Goal: Task Accomplishment & Management: Complete application form

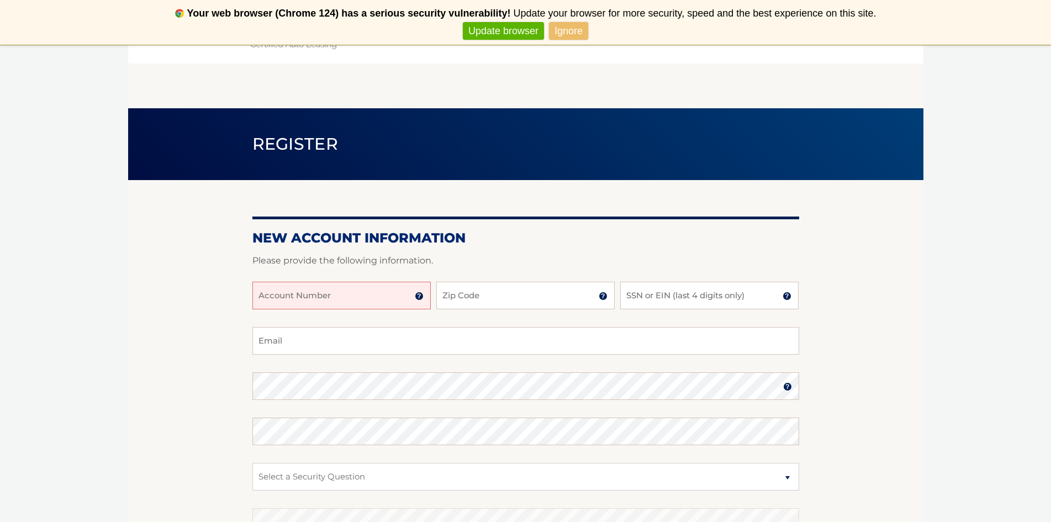
click at [364, 295] on input "Account Number" at bounding box center [341, 296] width 178 height 28
click at [420, 297] on img at bounding box center [419, 295] width 9 height 9
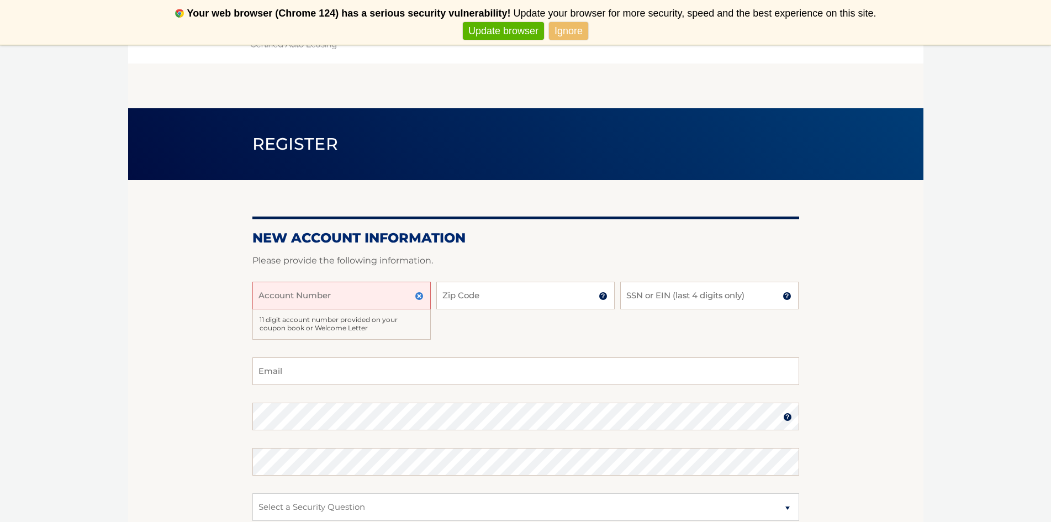
click at [420, 297] on img at bounding box center [419, 295] width 9 height 9
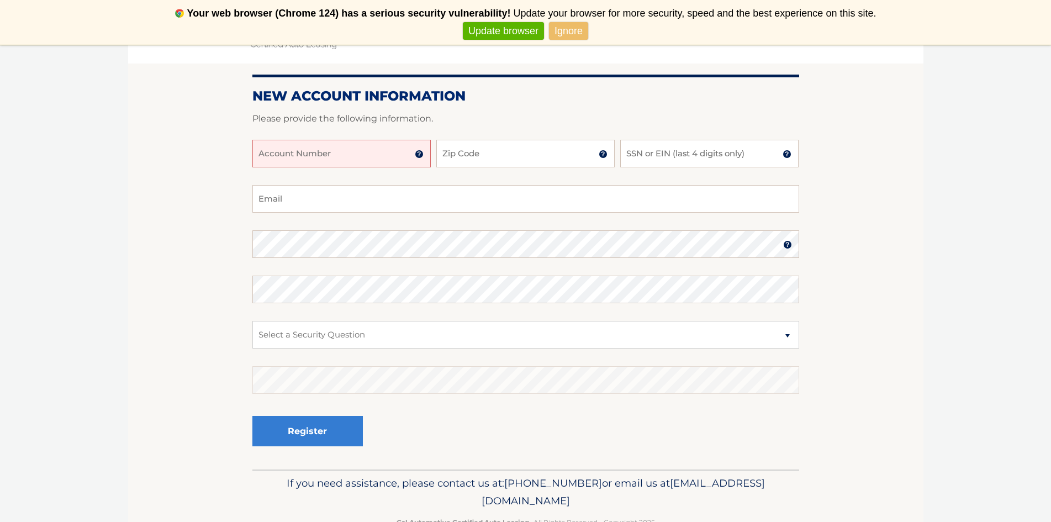
scroll to position [173, 0]
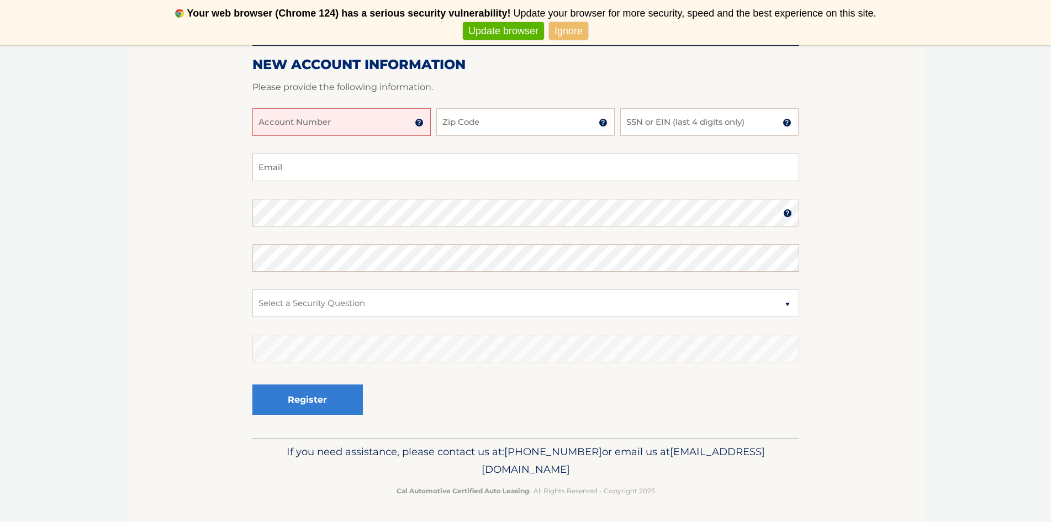
click at [330, 126] on input "Account Number" at bounding box center [341, 122] width 178 height 28
type input "44455979962"
click at [526, 113] on input "Zip Code" at bounding box center [525, 122] width 178 height 28
type input "11580"
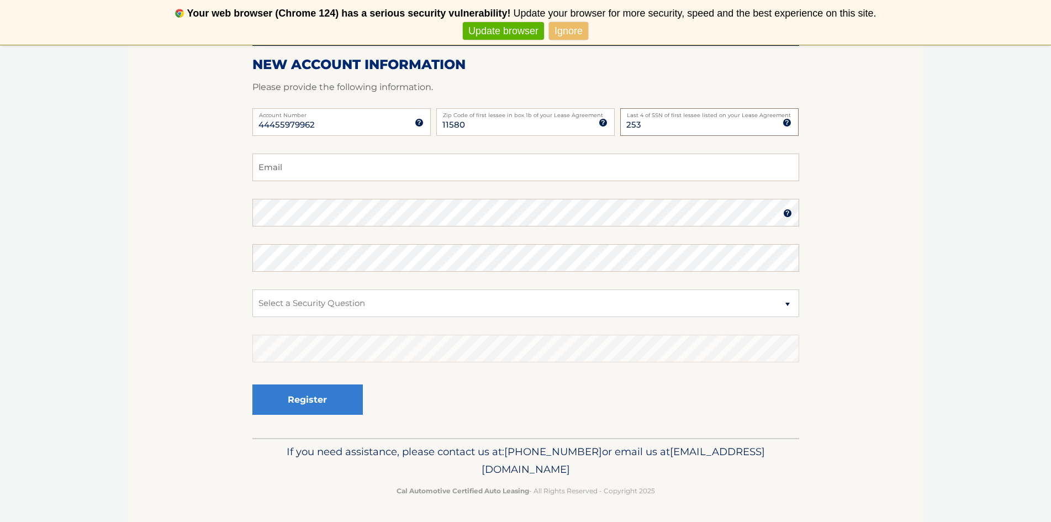
type input "2537"
drag, startPoint x: 664, startPoint y: 133, endPoint x: 428, endPoint y: 132, distance: 235.7
click at [452, 132] on div "44455979962 Account Number 11 digit account number provided on your coupon book…" at bounding box center [525, 130] width 547 height 45
type input "3176"
click at [697, 129] on input "SSN or EIN (last 4 digits only)" at bounding box center [709, 122] width 178 height 28
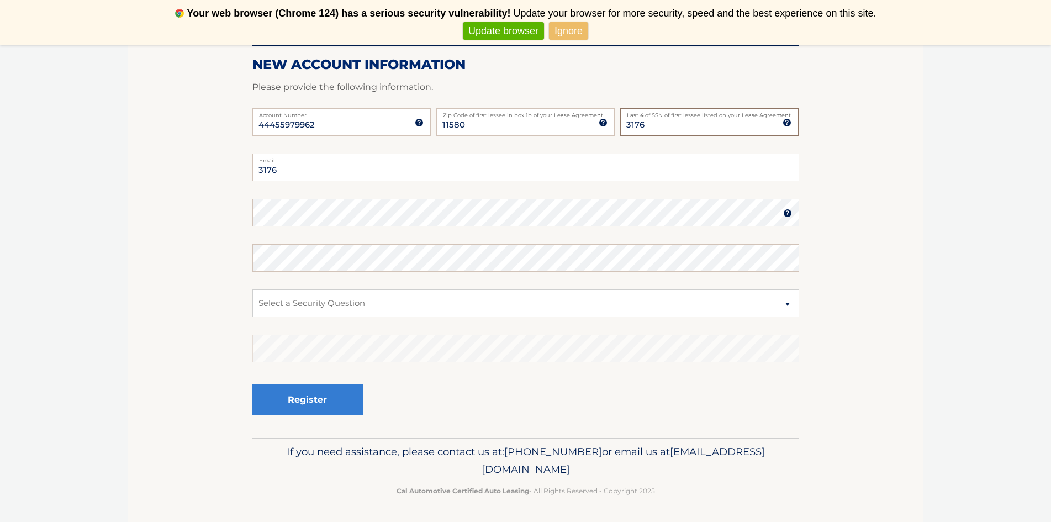
type input "3176"
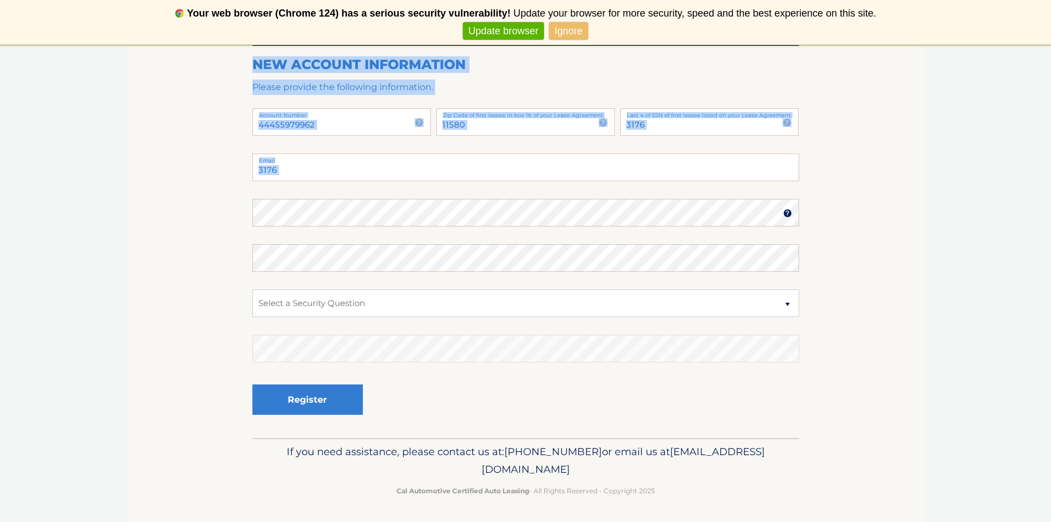
drag, startPoint x: 336, startPoint y: 164, endPoint x: 214, endPoint y: 164, distance: 122.0
click at [214, 164] on section "New Account Information Please provide the following information. 44455979962 A…" at bounding box center [525, 222] width 795 height 431
click at [274, 163] on input "3176" at bounding box center [525, 167] width 547 height 28
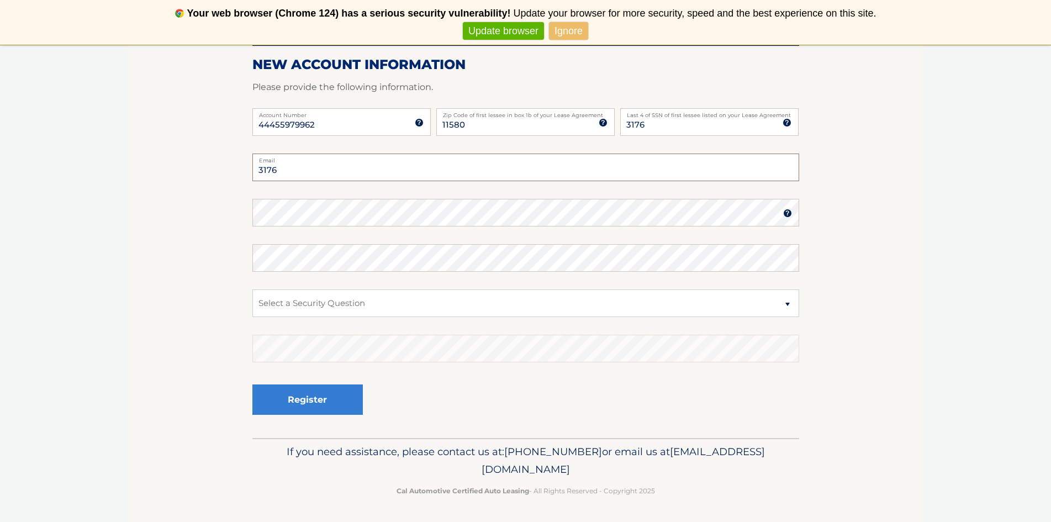
drag, startPoint x: 287, startPoint y: 166, endPoint x: 250, endPoint y: 168, distance: 37.1
click at [250, 168] on section "New Account Information Please provide the following information. 44455979962 A…" at bounding box center [525, 222] width 795 height 431
click at [299, 174] on input "Email" at bounding box center [525, 167] width 547 height 28
type input "ikanu2018@gmail.com"
click at [316, 306] on select "Select a Security Question What was the name of your elementary school? What is…" at bounding box center [525, 303] width 547 height 28
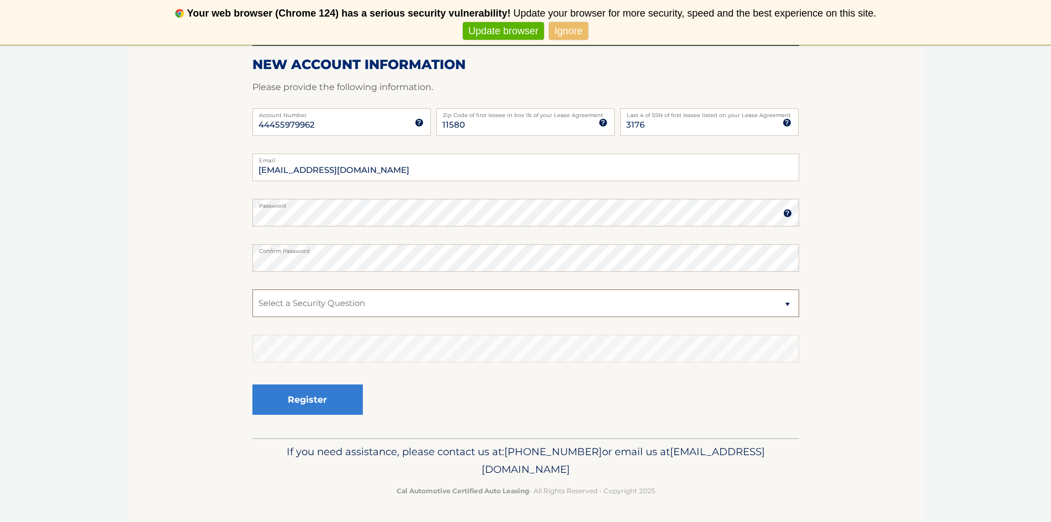
select select "1"
click at [252, 289] on select "Select a Security Question What was the name of your elementary school? What is…" at bounding box center [525, 303] width 547 height 28
click at [338, 391] on button "Register" at bounding box center [307, 399] width 110 height 30
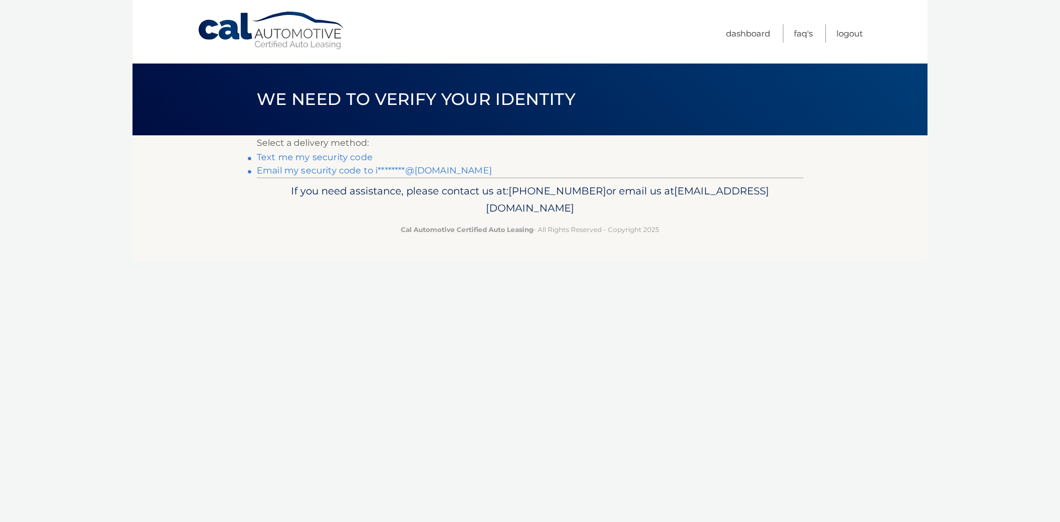
click at [320, 173] on link "Email my security code to i********@gmail.com" at bounding box center [374, 170] width 235 height 10
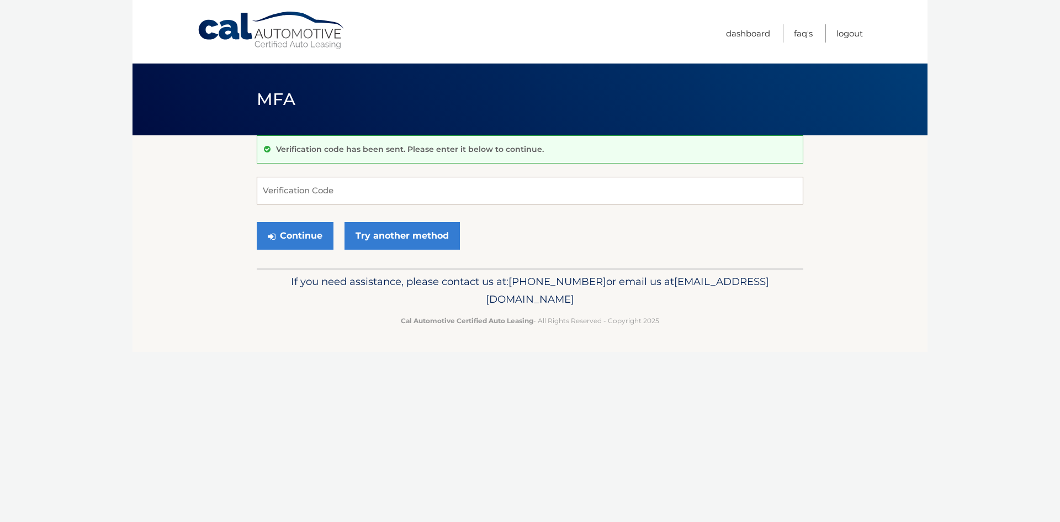
click at [319, 193] on input "Verification Code" at bounding box center [530, 191] width 547 height 28
click at [361, 177] on input "Verification Code" at bounding box center [530, 191] width 547 height 28
type input "129939"
click at [296, 238] on button "Continue" at bounding box center [295, 236] width 77 height 28
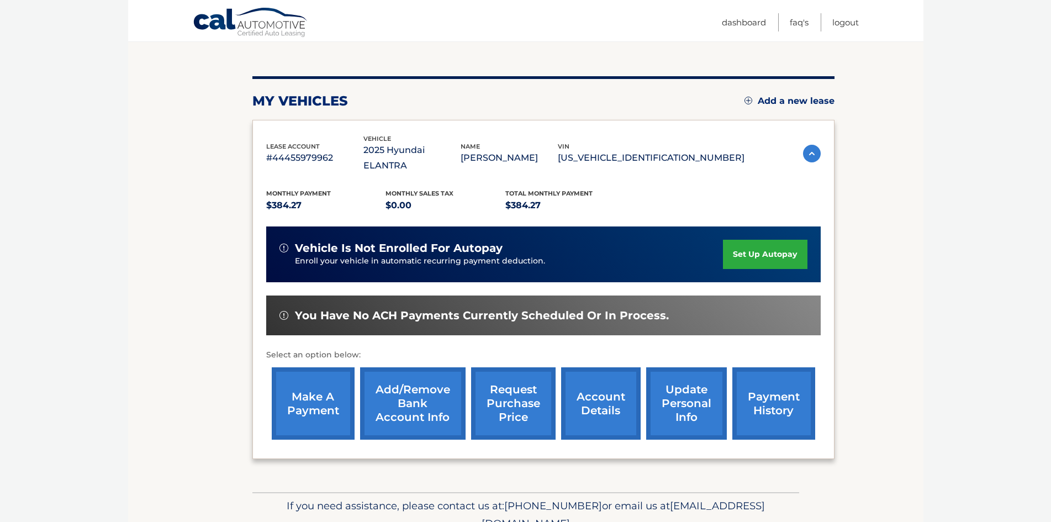
scroll to position [110, 0]
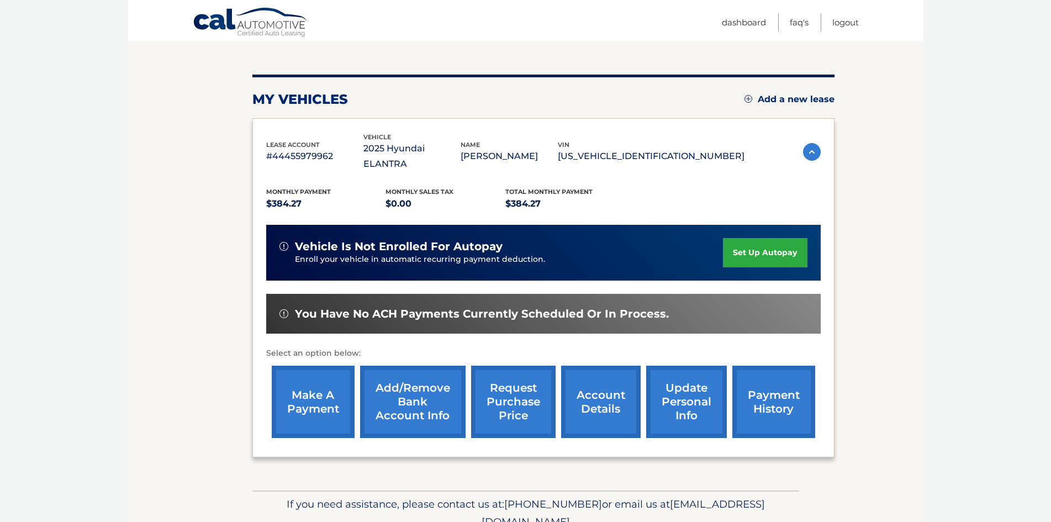
click at [447, 307] on span "You have no ACH payments currently scheduled or in process." at bounding box center [482, 314] width 374 height 14
drag, startPoint x: 451, startPoint y: 243, endPoint x: 531, endPoint y: 242, distance: 79.5
click at [452, 253] on p "Enroll your vehicle in automatic recurring payment deduction." at bounding box center [509, 259] width 428 height 12
click at [337, 393] on link "make a payment" at bounding box center [313, 401] width 83 height 72
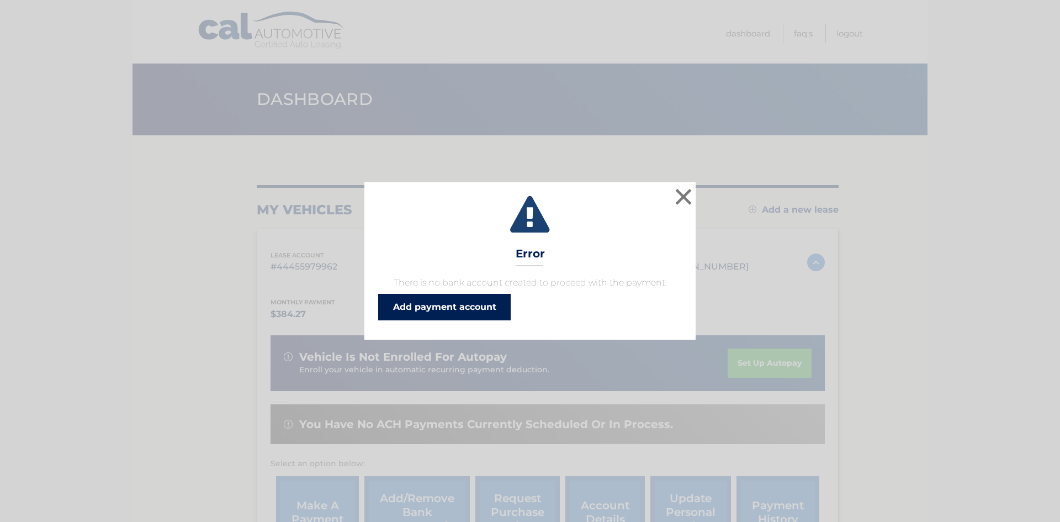
click at [481, 307] on link "Add payment account" at bounding box center [444, 307] width 132 height 26
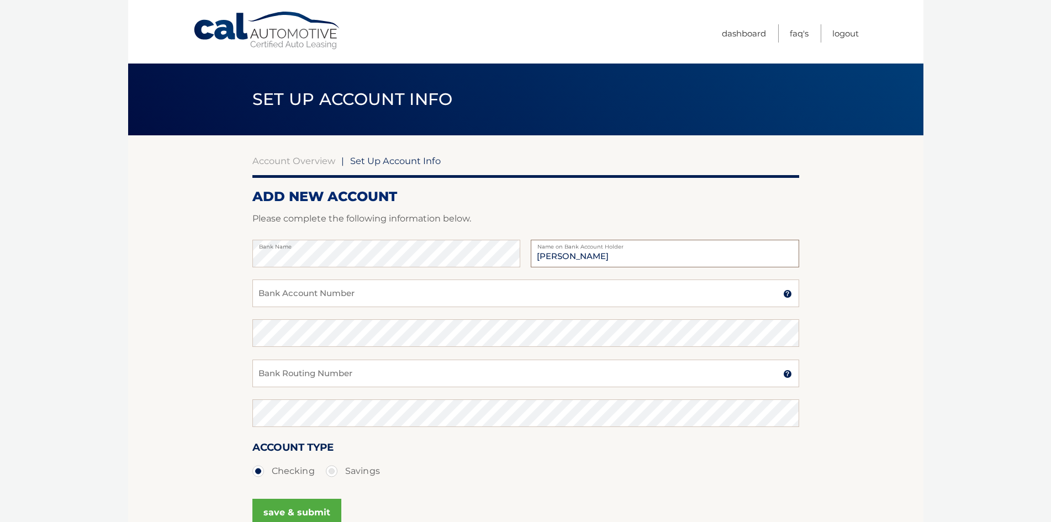
type input "[PERSON_NAME]"
click at [363, 288] on input "Bank Account Number" at bounding box center [525, 293] width 547 height 28
type input "513208341"
click at [357, 363] on input "Bank Routing Number" at bounding box center [525, 373] width 547 height 28
type input "021000021"
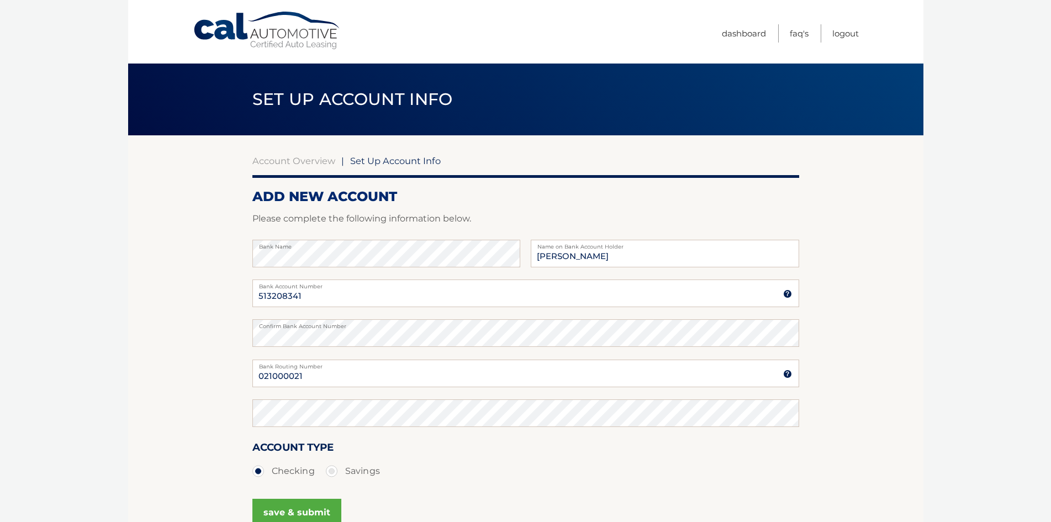
scroll to position [4, 0]
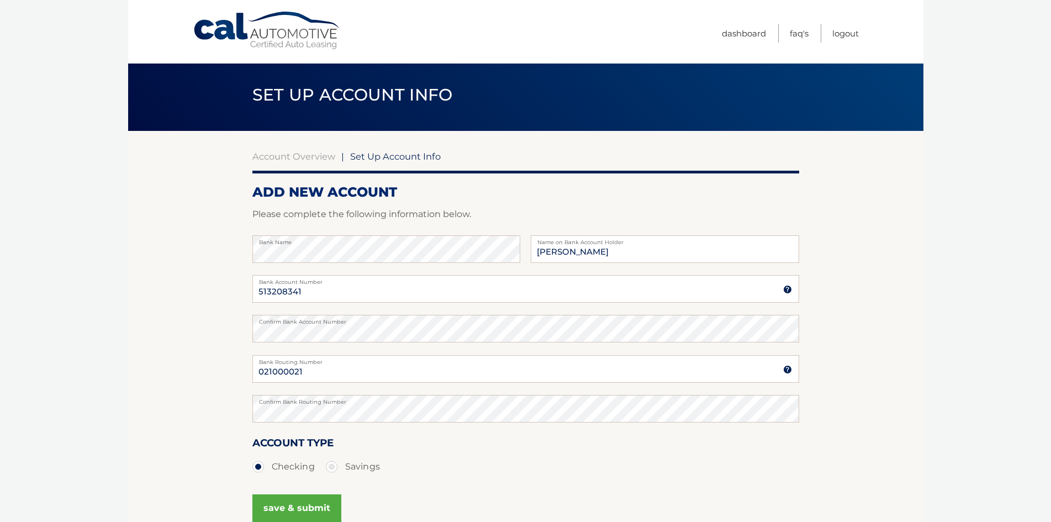
click at [311, 504] on button "save & submit" at bounding box center [296, 508] width 89 height 28
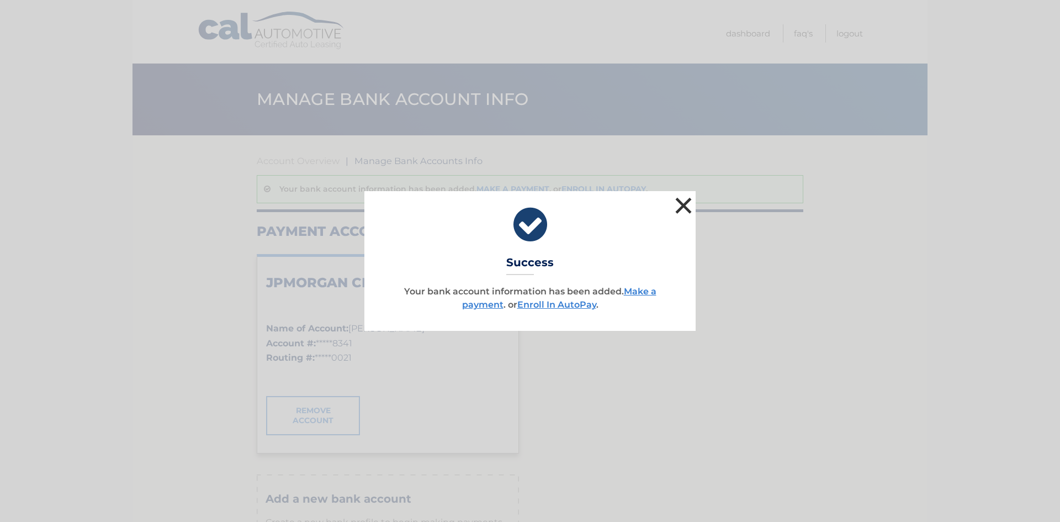
click at [683, 207] on button "×" at bounding box center [683, 205] width 22 height 22
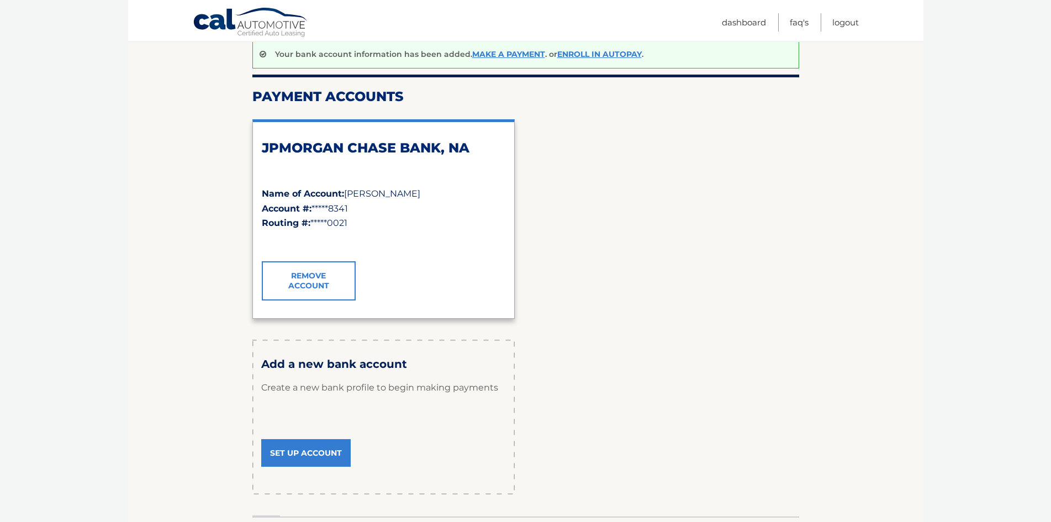
scroll to position [47, 0]
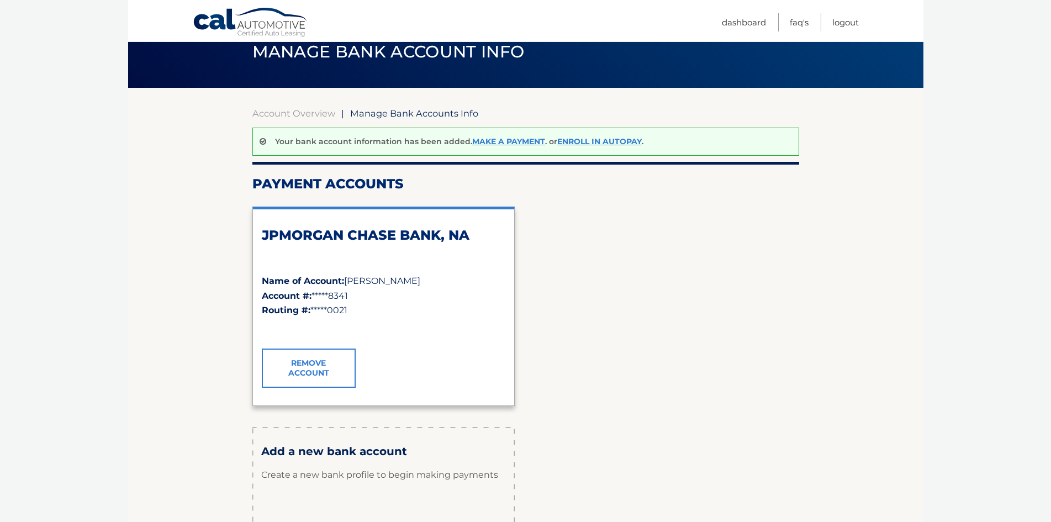
click at [594, 136] on div "Your bank account information has been added. Make a payment . or Enroll In Aut…" at bounding box center [525, 142] width 547 height 28
click at [594, 142] on link "Enroll In AutoPay" at bounding box center [599, 141] width 84 height 10
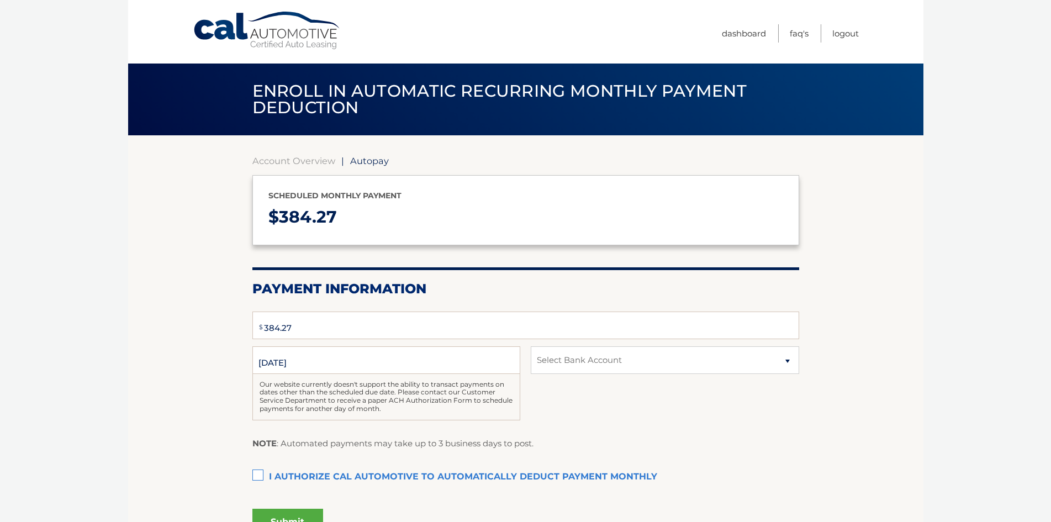
select select "MDNhYTAwMTYtMzQ1YS00NTVhLWFjMjEtOTAzOWZlNzIyYzIw"
click at [306, 160] on link "Account Overview" at bounding box center [293, 160] width 83 height 11
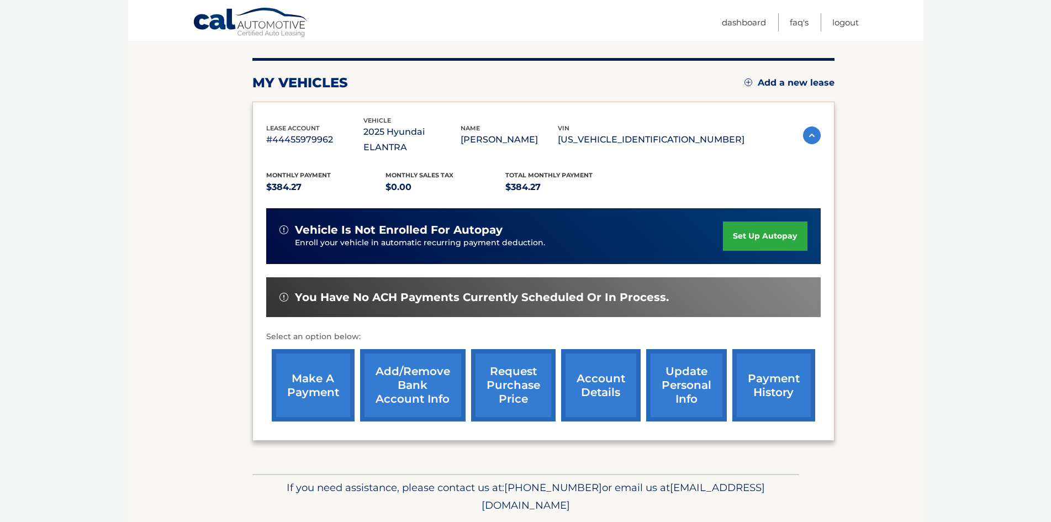
scroll to position [147, 0]
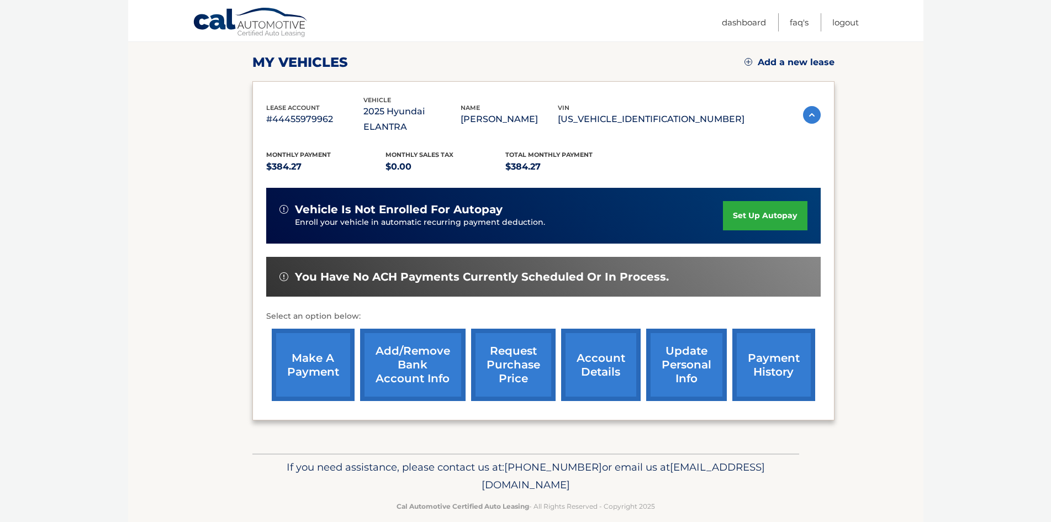
click at [300, 351] on link "make a payment" at bounding box center [313, 364] width 83 height 72
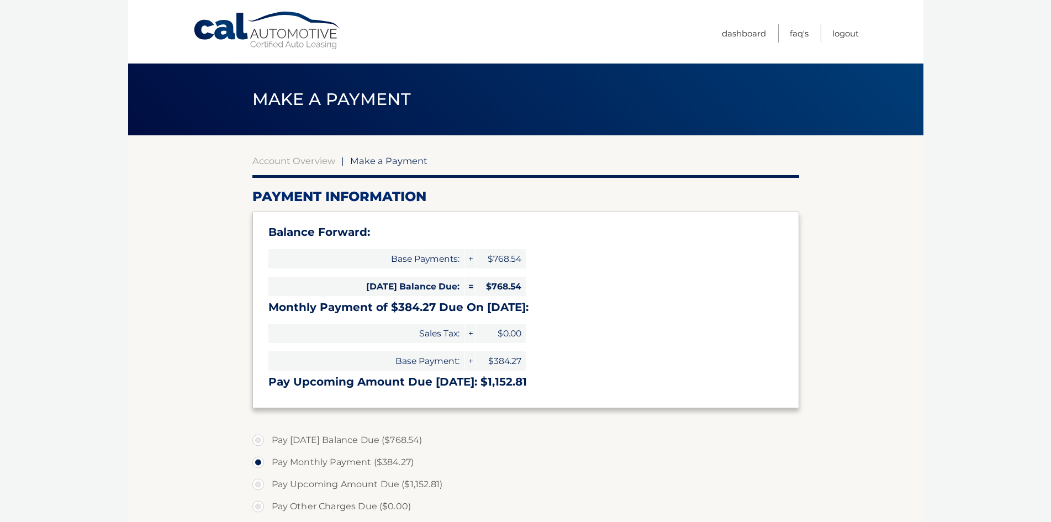
select select "MDNhYTAwMTYtMzQ1YS00NTVhLWFjMjEtOTAzOWZlNzIyYzIw"
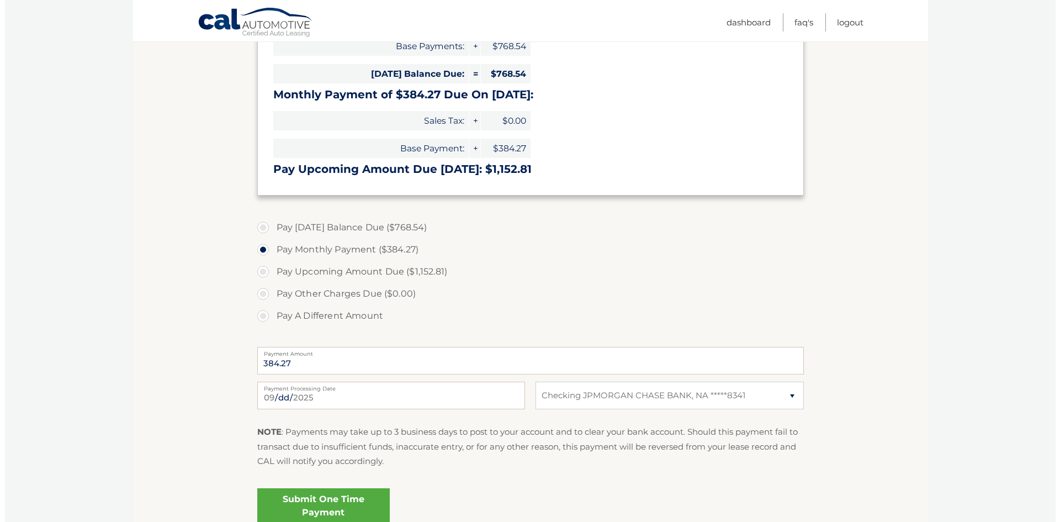
scroll to position [221, 0]
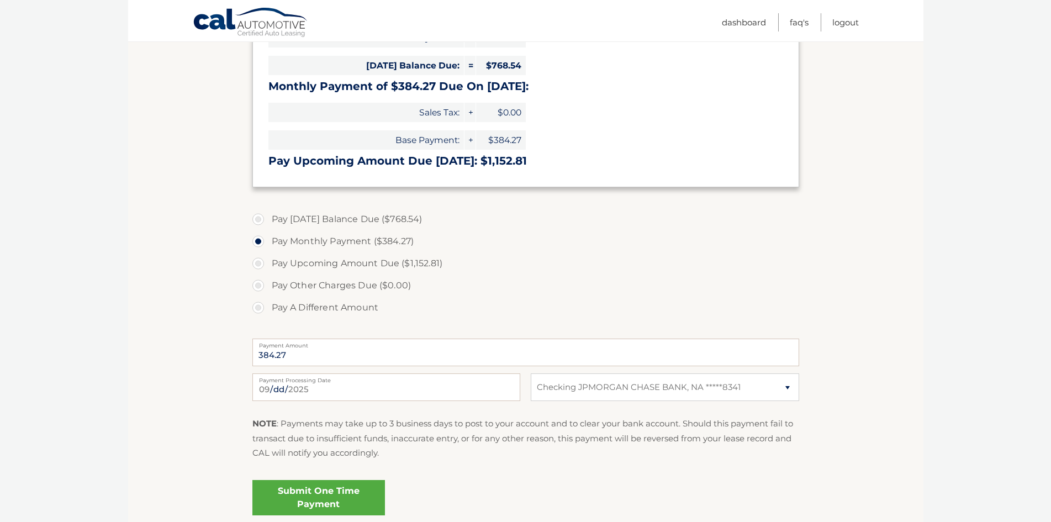
click at [345, 492] on link "Submit One Time Payment" at bounding box center [318, 497] width 132 height 35
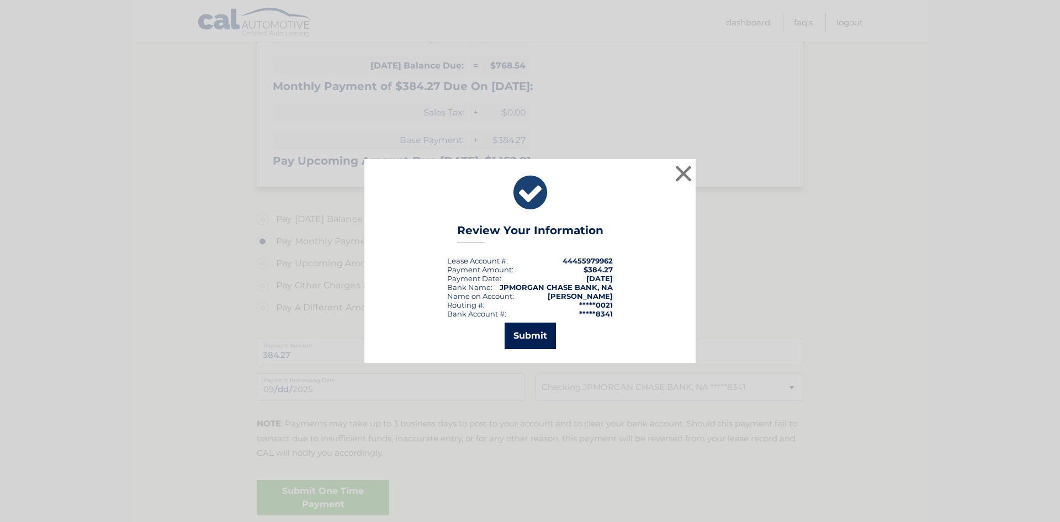
click at [533, 337] on button "Submit" at bounding box center [530, 335] width 51 height 26
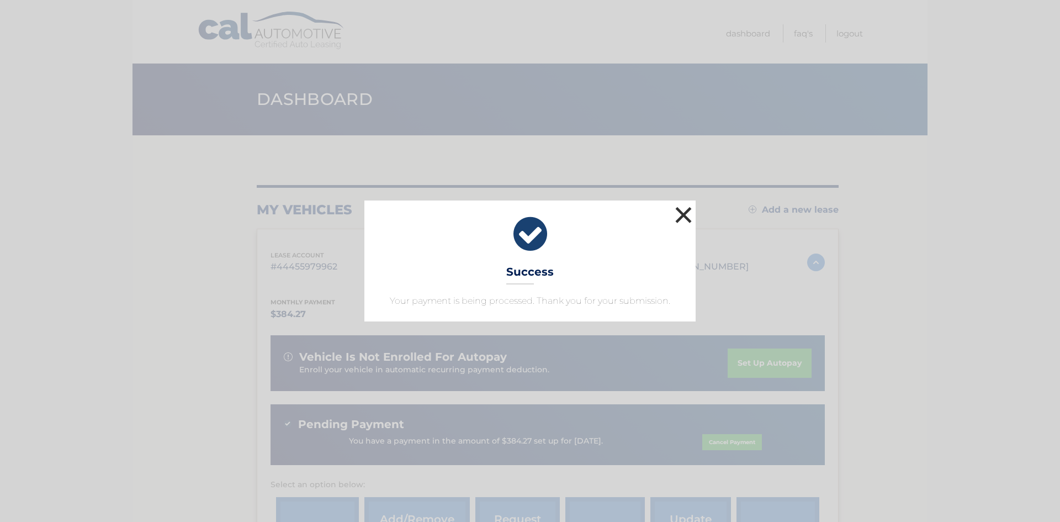
click at [685, 210] on button "×" at bounding box center [683, 215] width 22 height 22
